Goal: Navigation & Orientation: Go to known website

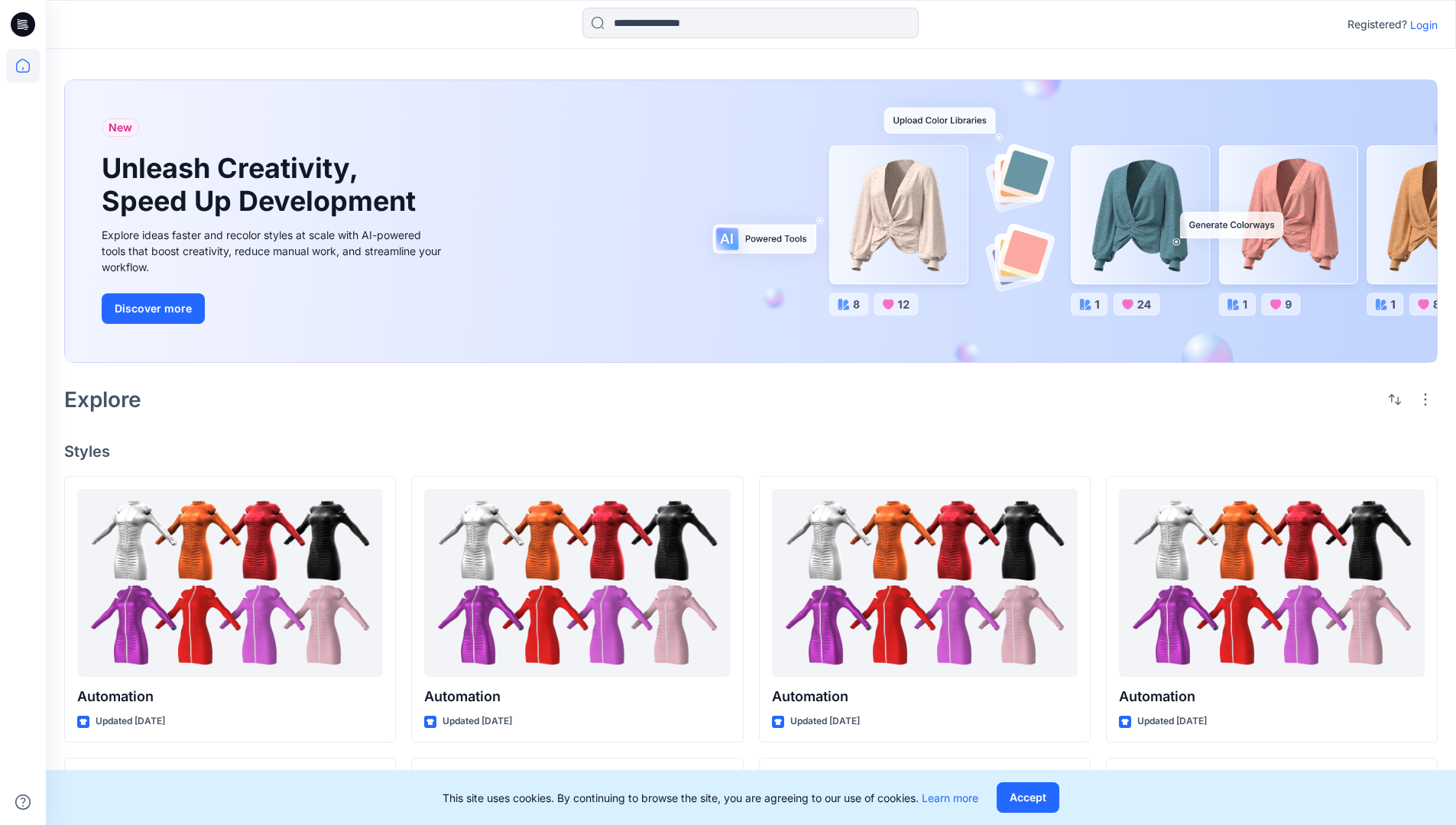
click at [1420, 25] on p "Login" at bounding box center [1424, 25] width 27 height 16
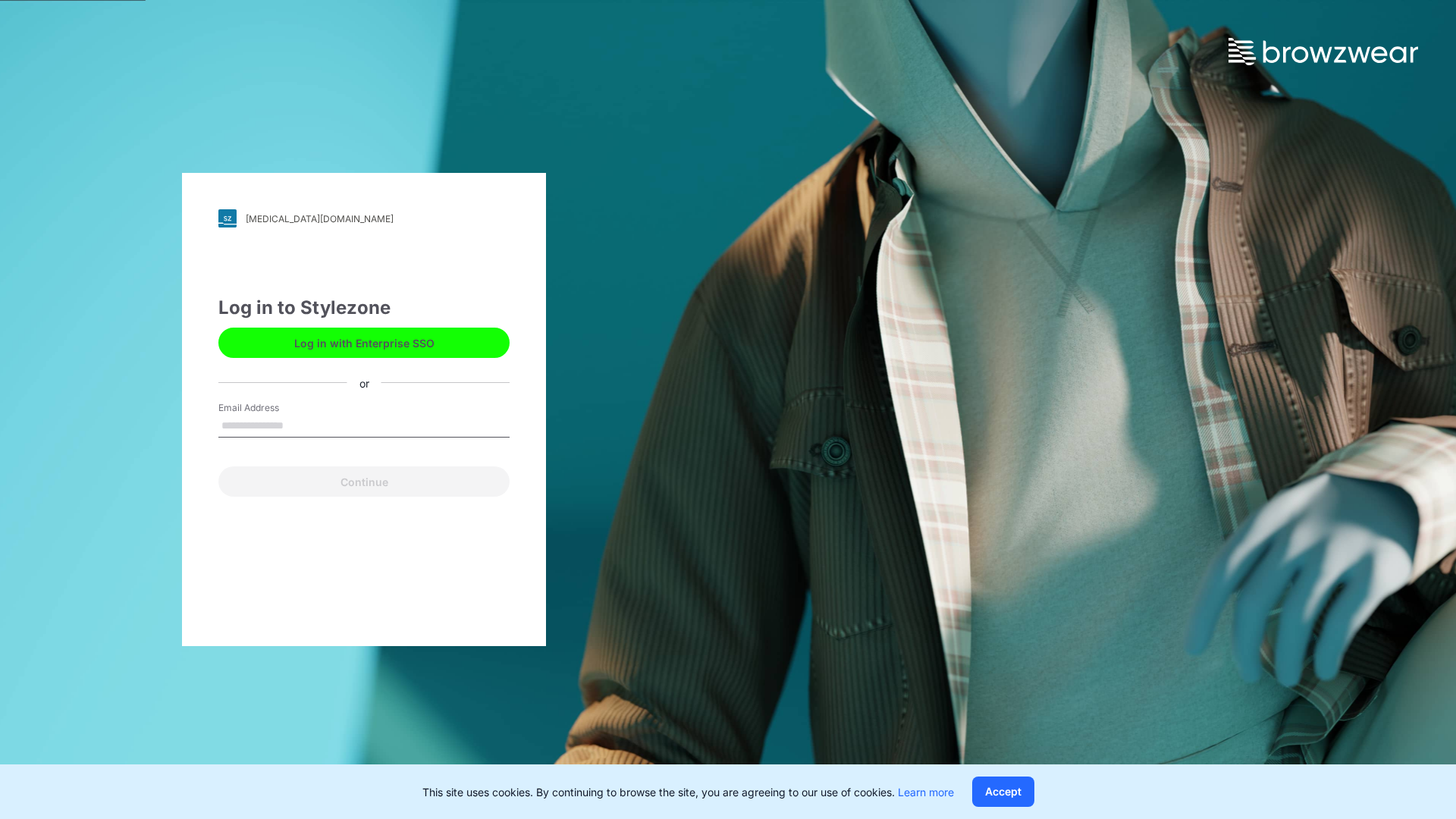
click at [299, 425] on input "Email Address" at bounding box center [364, 426] width 292 height 23
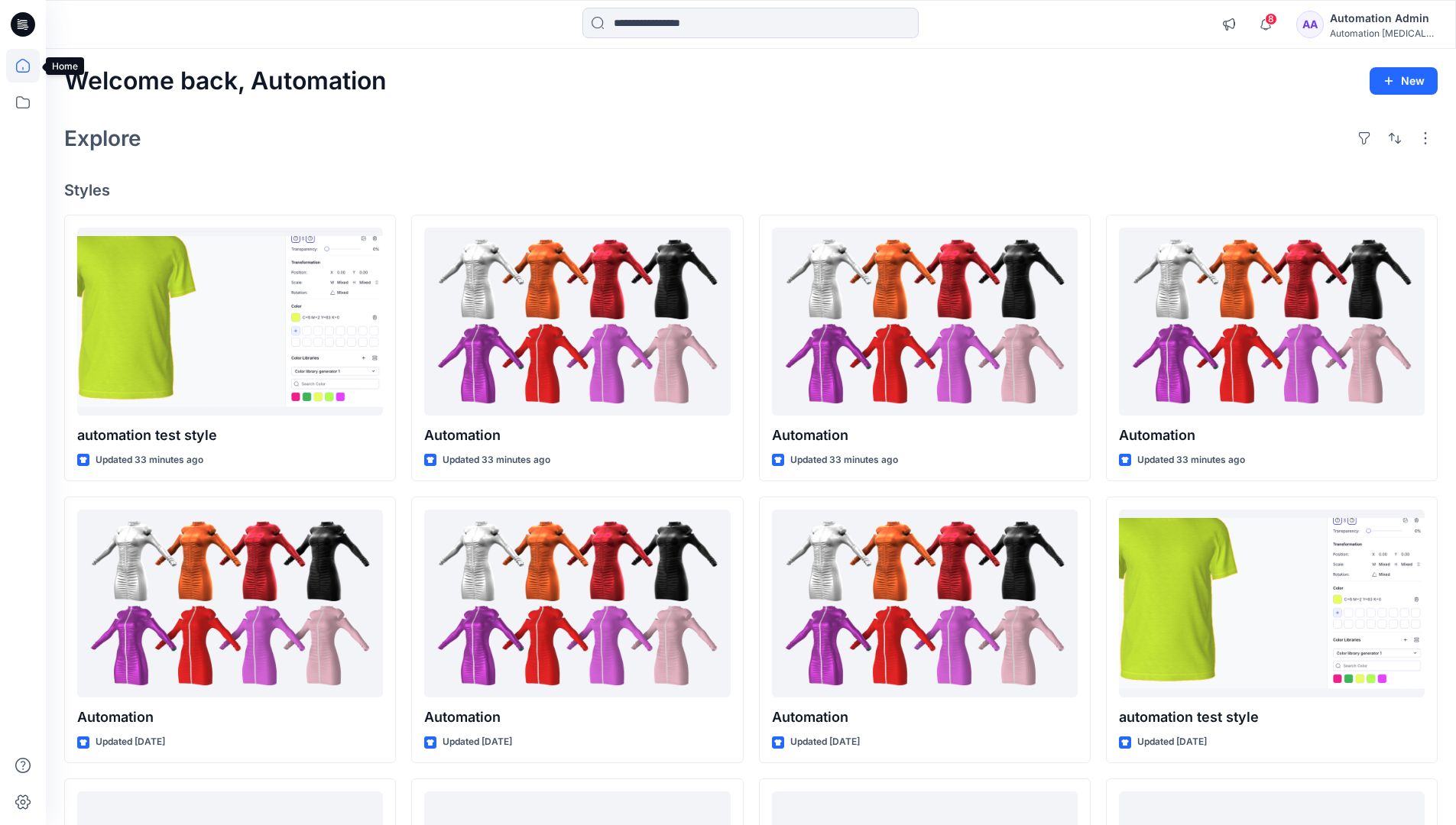
click at [29, 66] on icon at bounding box center [22, 66] width 14 height 14
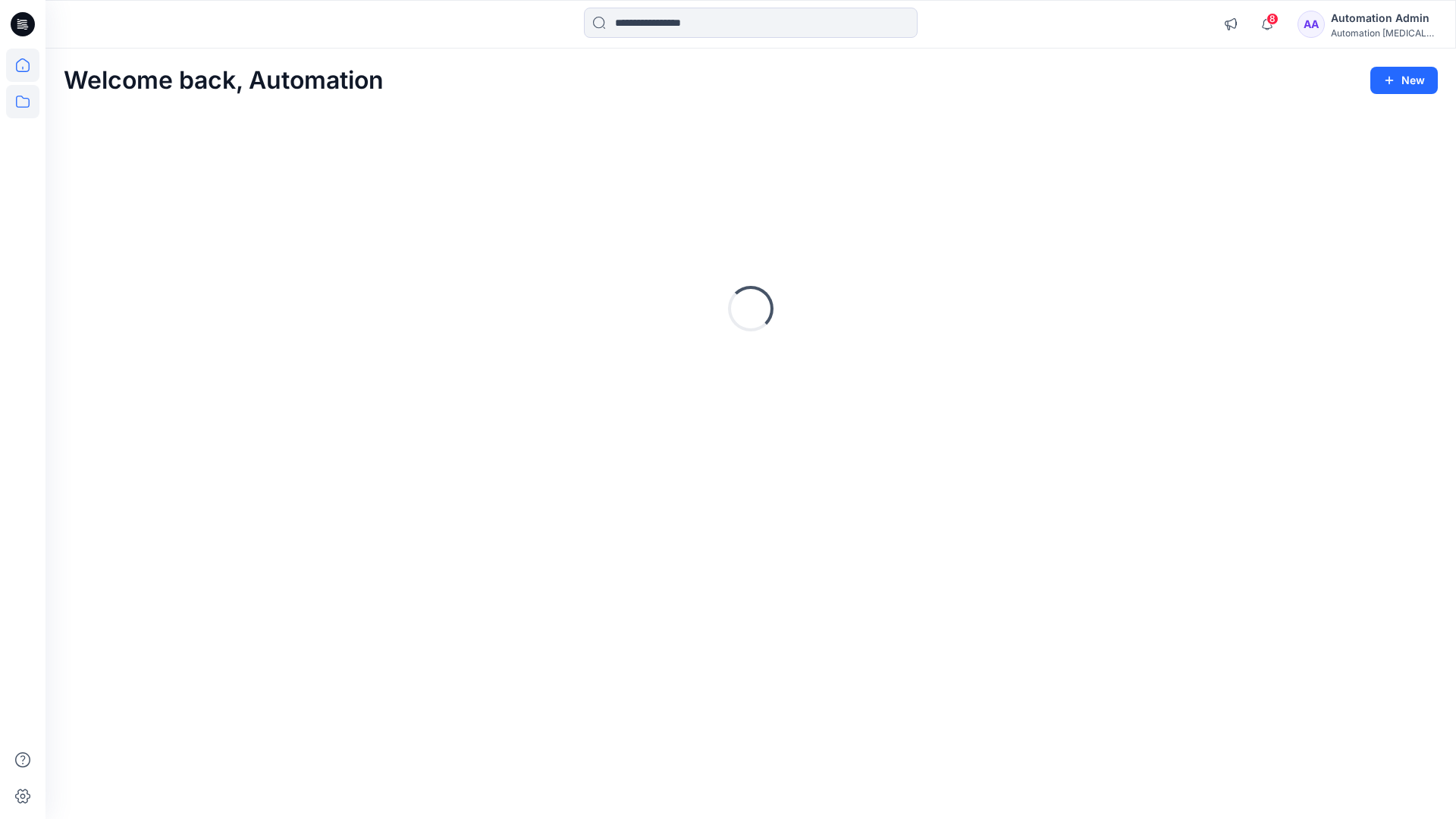
click at [20, 97] on icon at bounding box center [23, 102] width 33 height 33
